Goal: Information Seeking & Learning: Check status

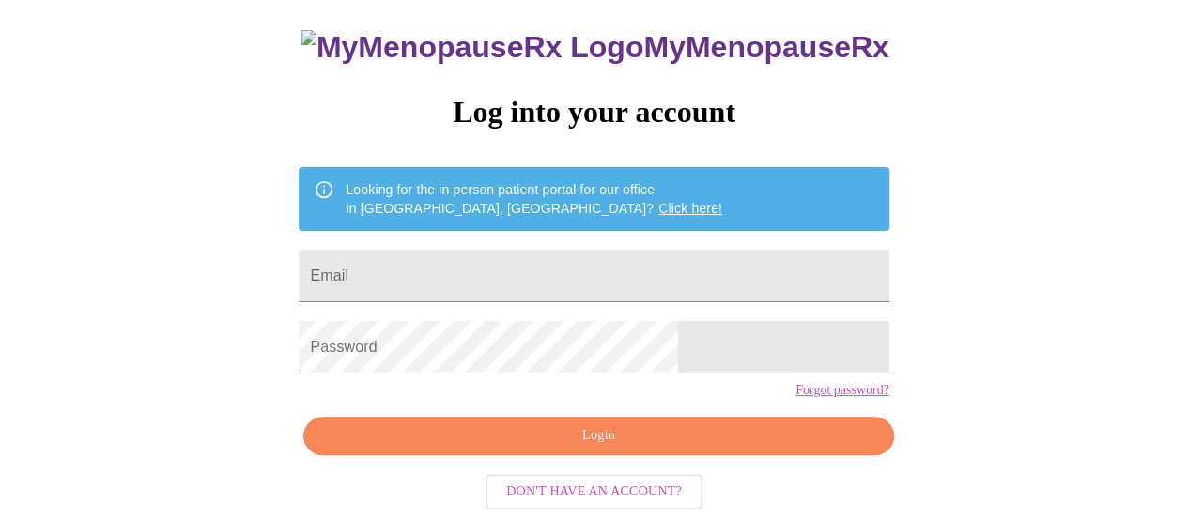
scroll to position [144, 0]
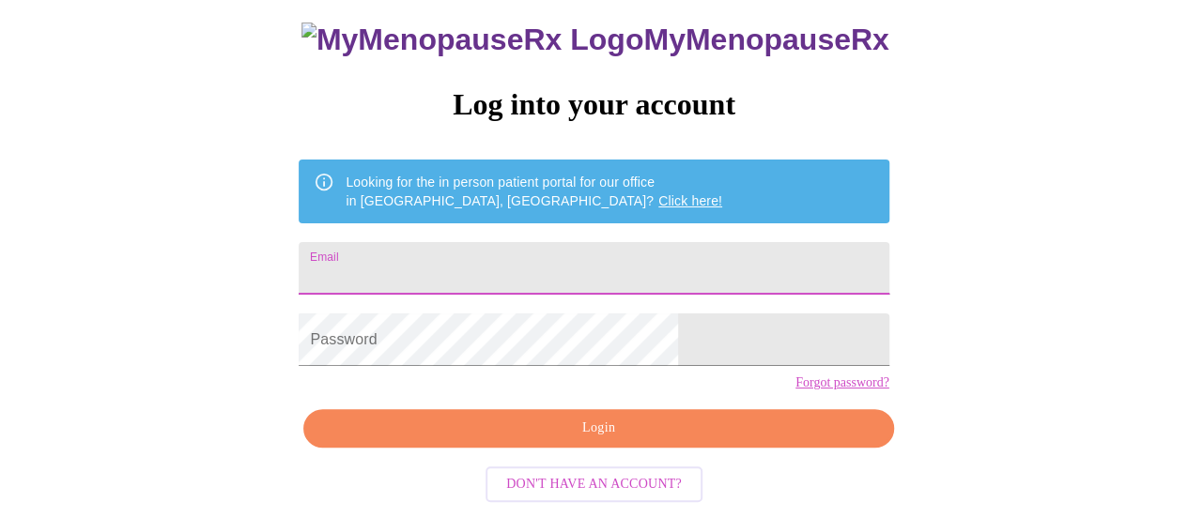
click at [595, 242] on input "Email" at bounding box center [594, 268] width 590 height 53
click at [477, 243] on input "Email" at bounding box center [594, 268] width 590 height 53
type input "nancywinchester@yahoo.com"
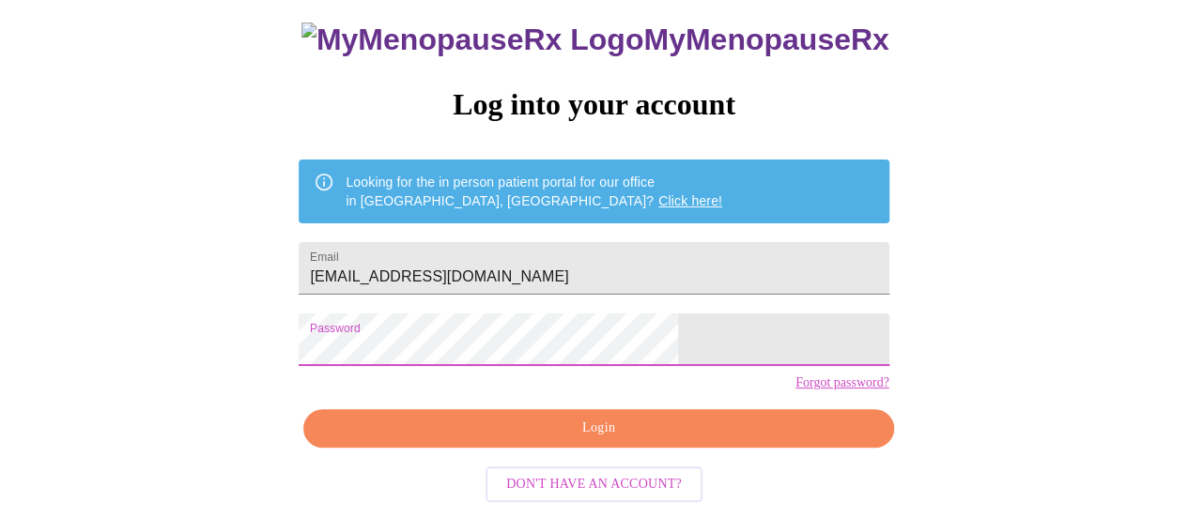
click at [601, 436] on span "Login" at bounding box center [598, 428] width 546 height 23
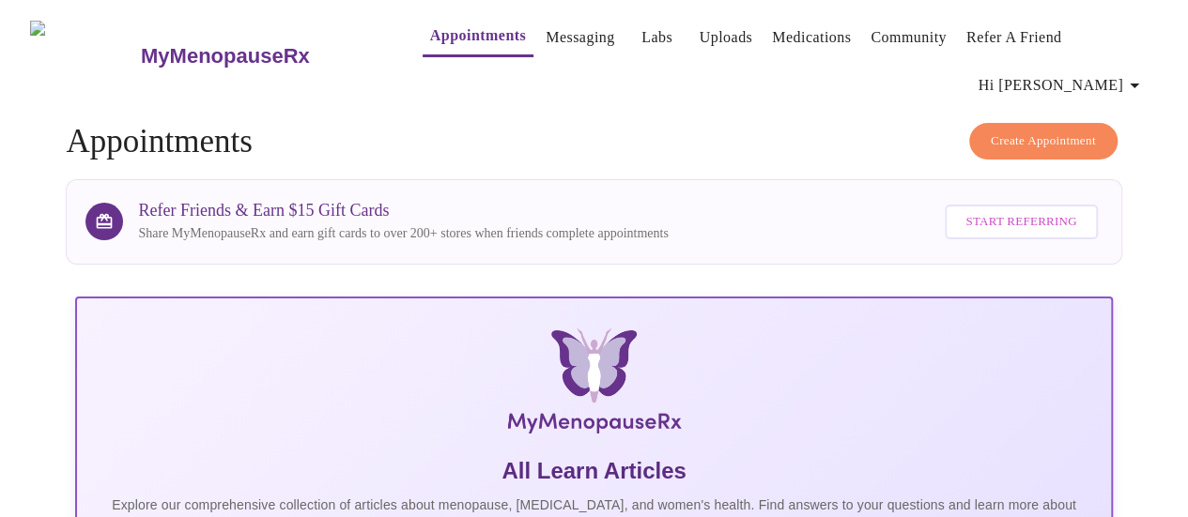
click at [548, 32] on link "Messaging" at bounding box center [579, 37] width 69 height 26
click at [641, 31] on link "Labs" at bounding box center [656, 37] width 31 height 26
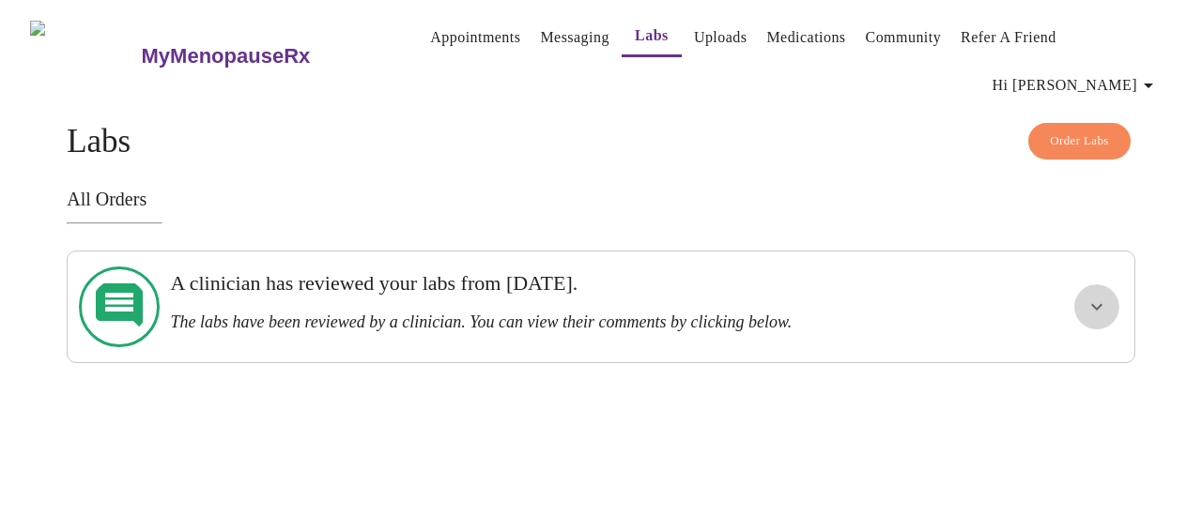
click at [1097, 296] on icon "show more" at bounding box center [1096, 307] width 23 height 23
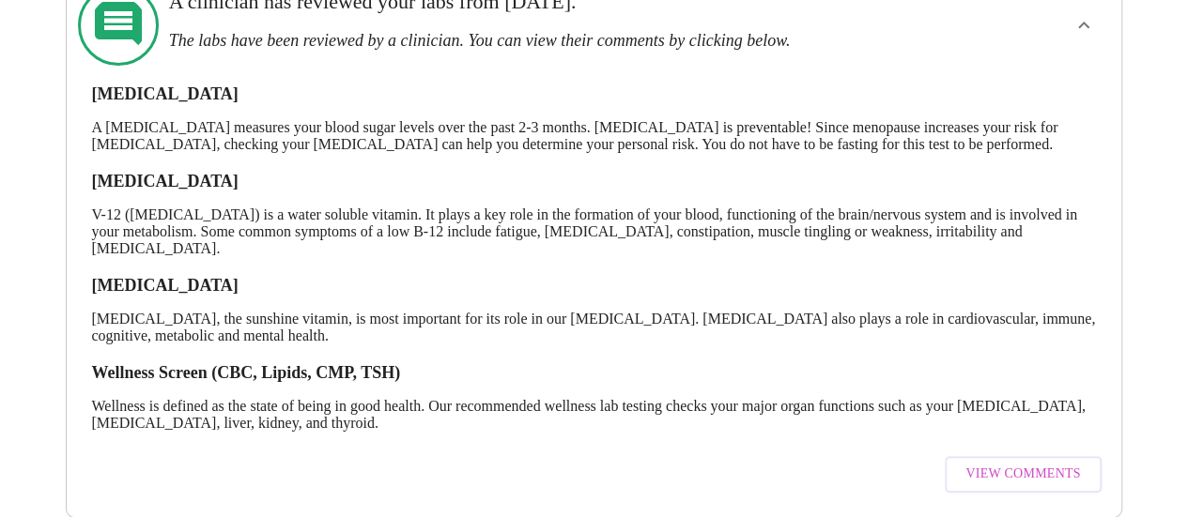
scroll to position [309, 0]
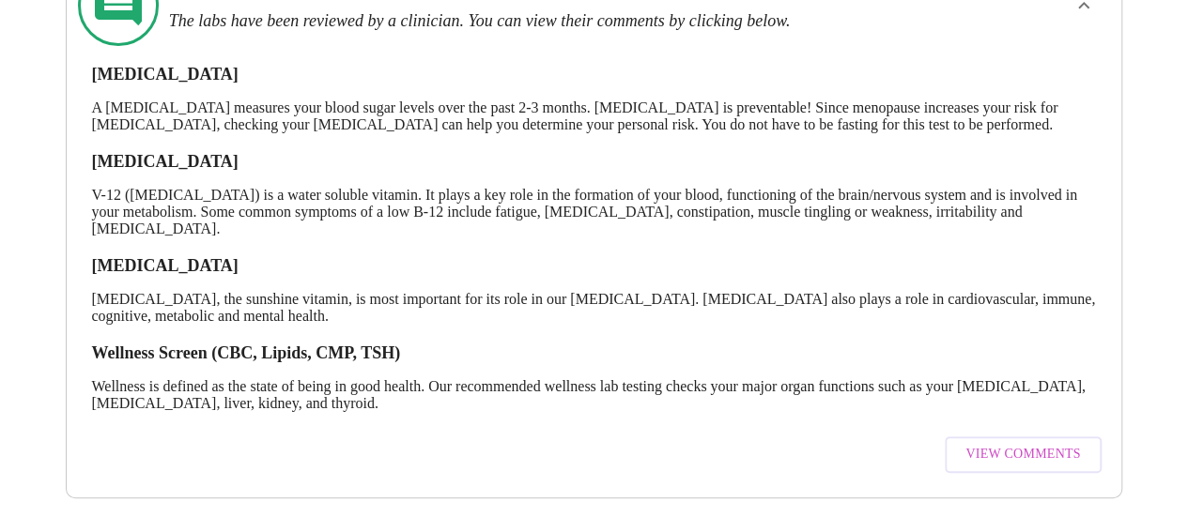
click at [1087, 442] on button "View Comments" at bounding box center [1022, 455] width 156 height 37
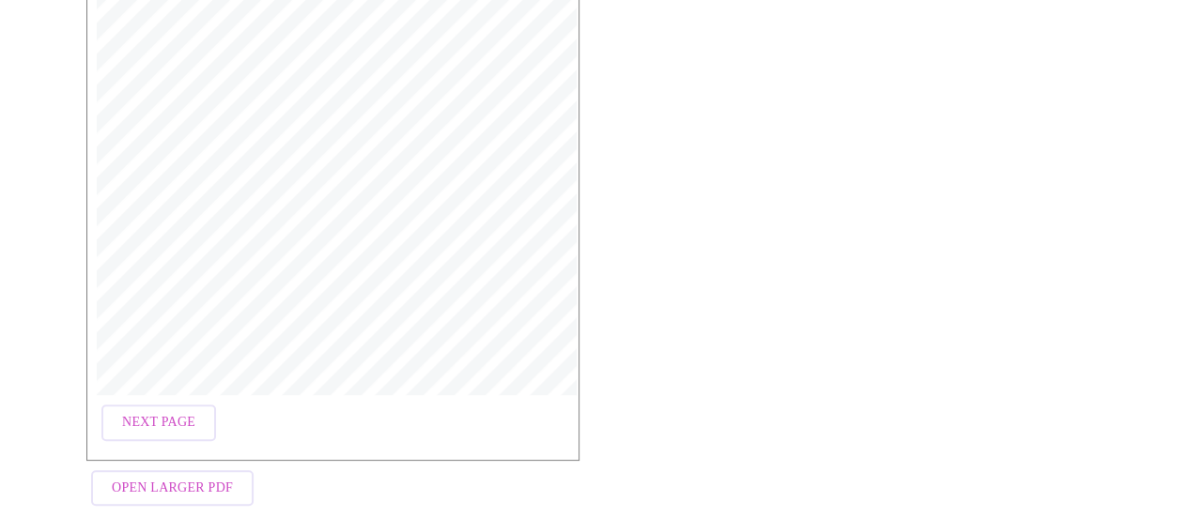
scroll to position [464, 0]
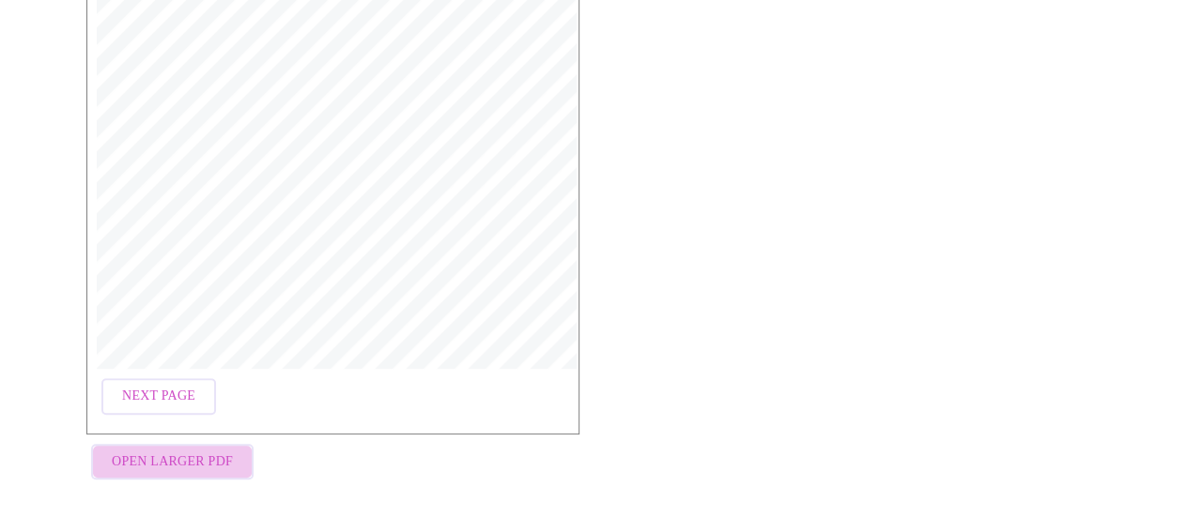
click at [205, 451] on span "Open Larger PDF" at bounding box center [172, 462] width 121 height 23
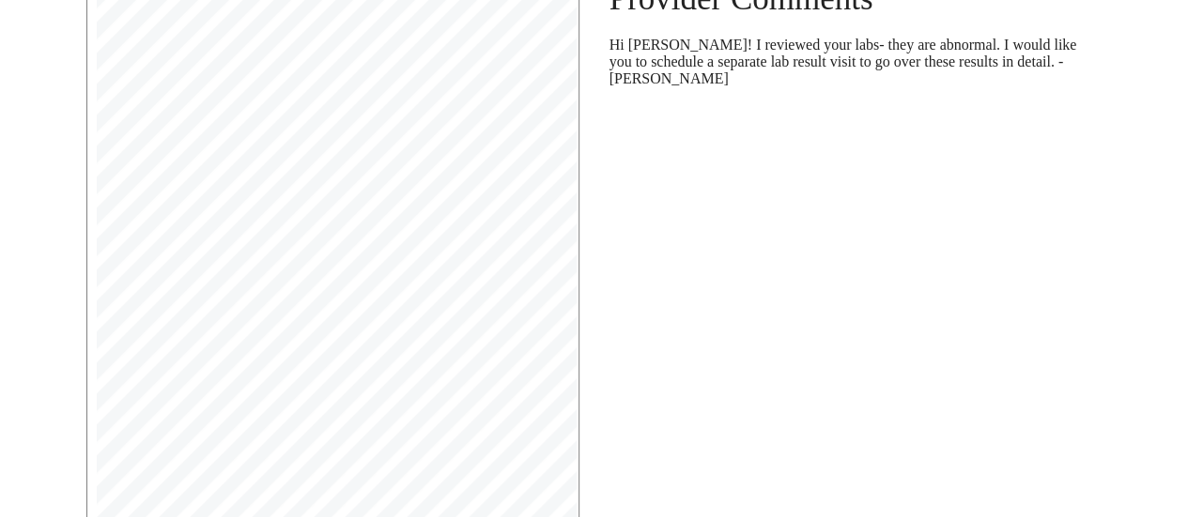
scroll to position [0, 0]
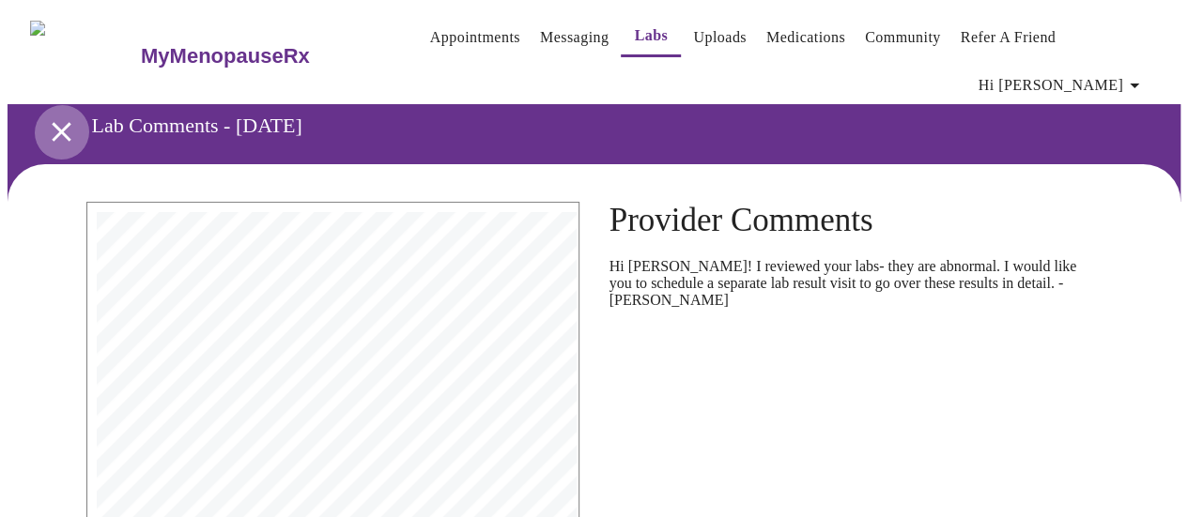
click at [47, 123] on icon "open drawer" at bounding box center [61, 131] width 33 height 33
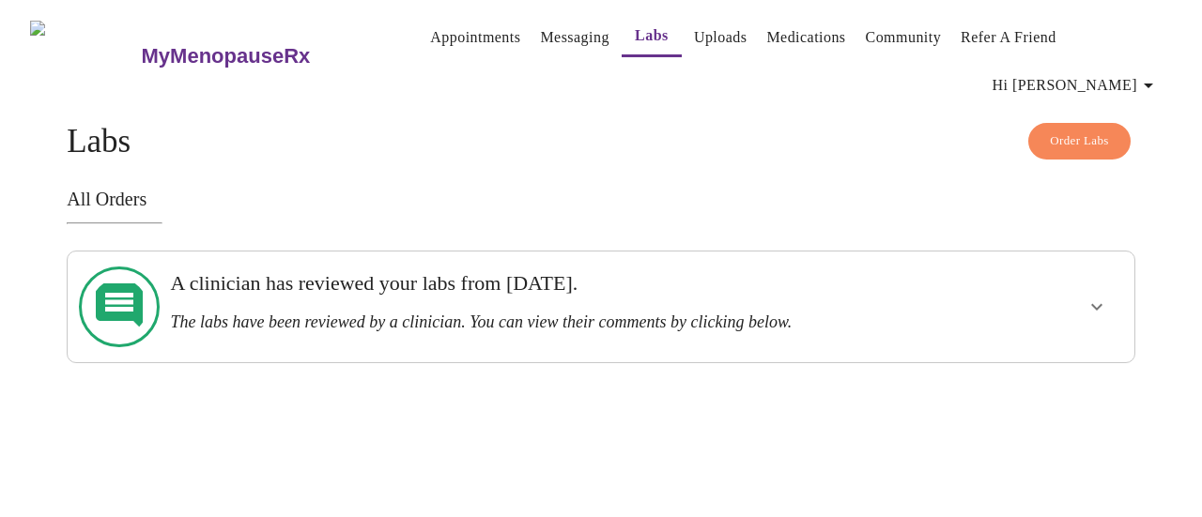
click at [1108, 296] on icon "show more" at bounding box center [1096, 307] width 23 height 23
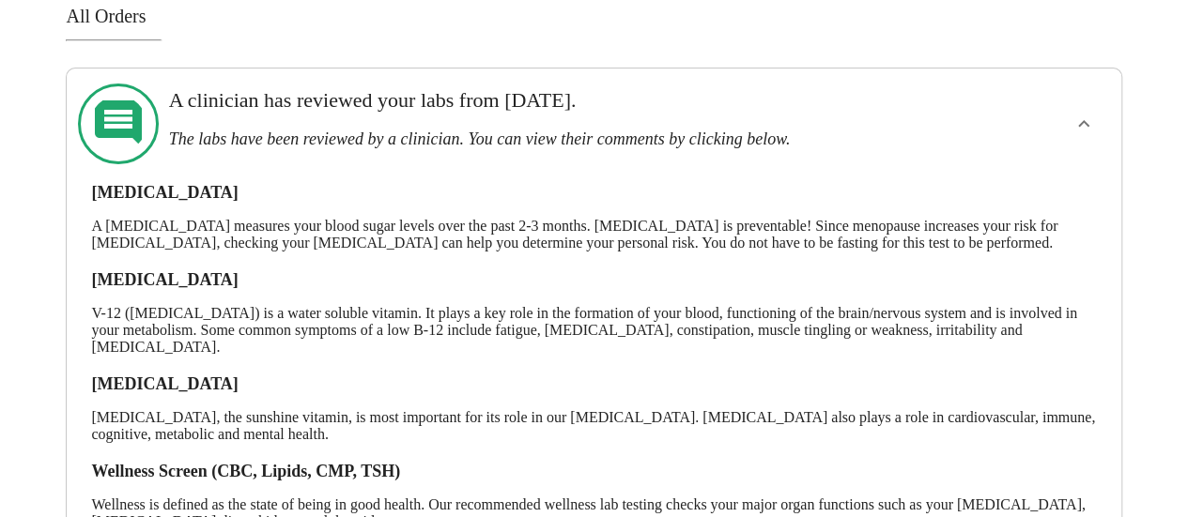
scroll to position [121, 0]
